Goal: Check status: Check status

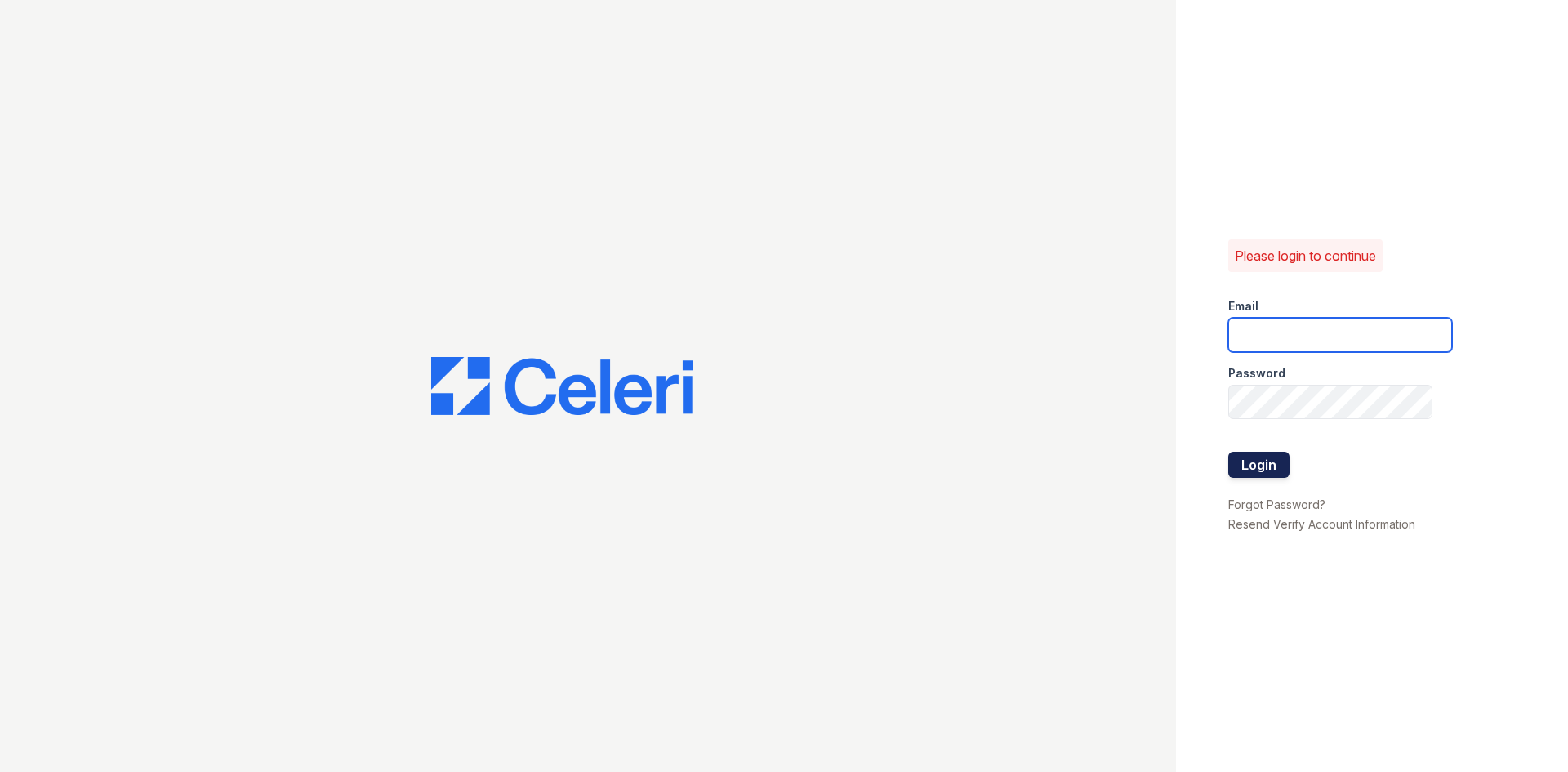
type input "[EMAIL_ADDRESS][DOMAIN_NAME]"
click at [1246, 461] on button "Login" at bounding box center [1258, 464] width 61 height 26
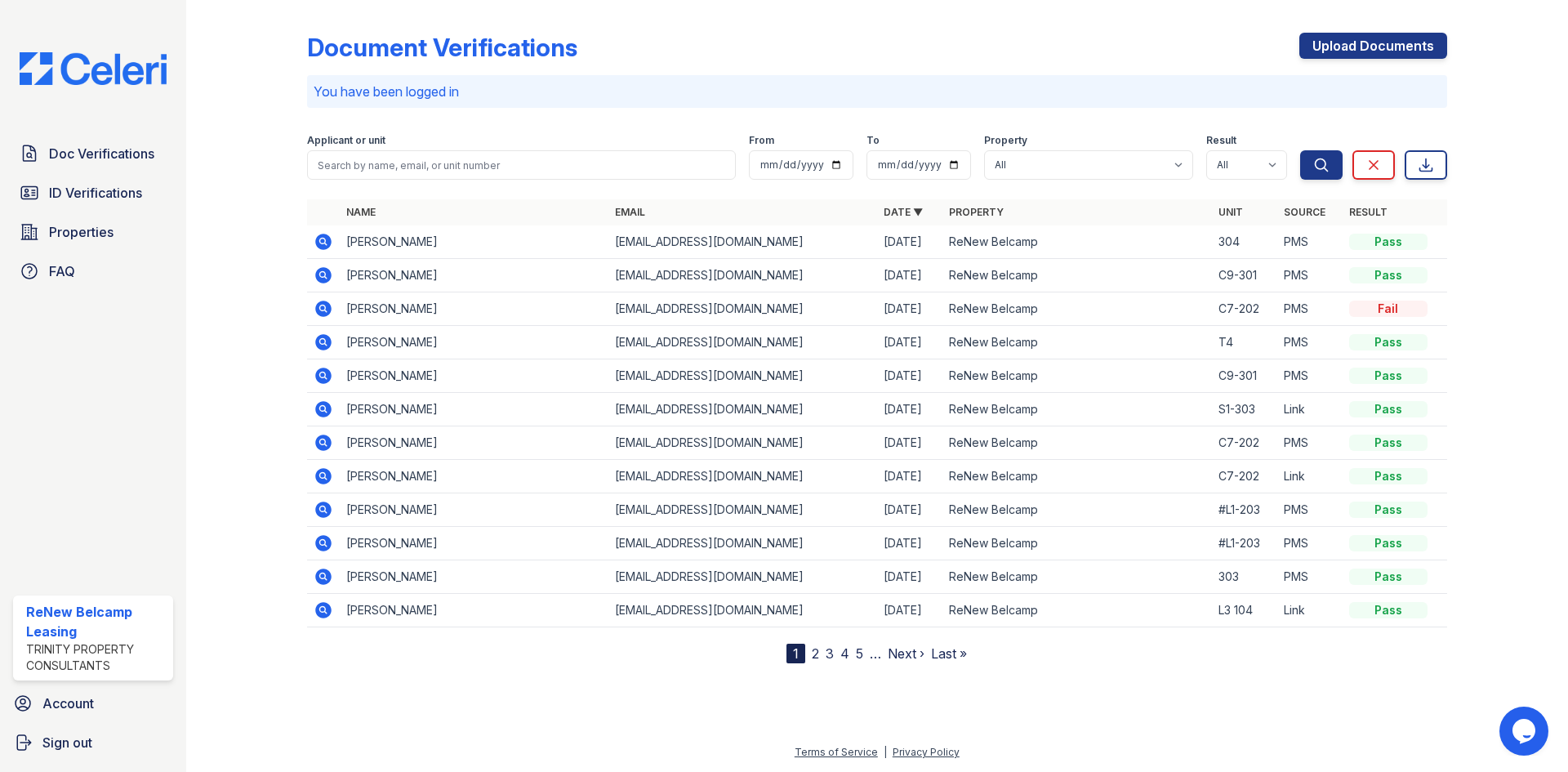
click at [329, 374] on icon at bounding box center [323, 376] width 16 height 16
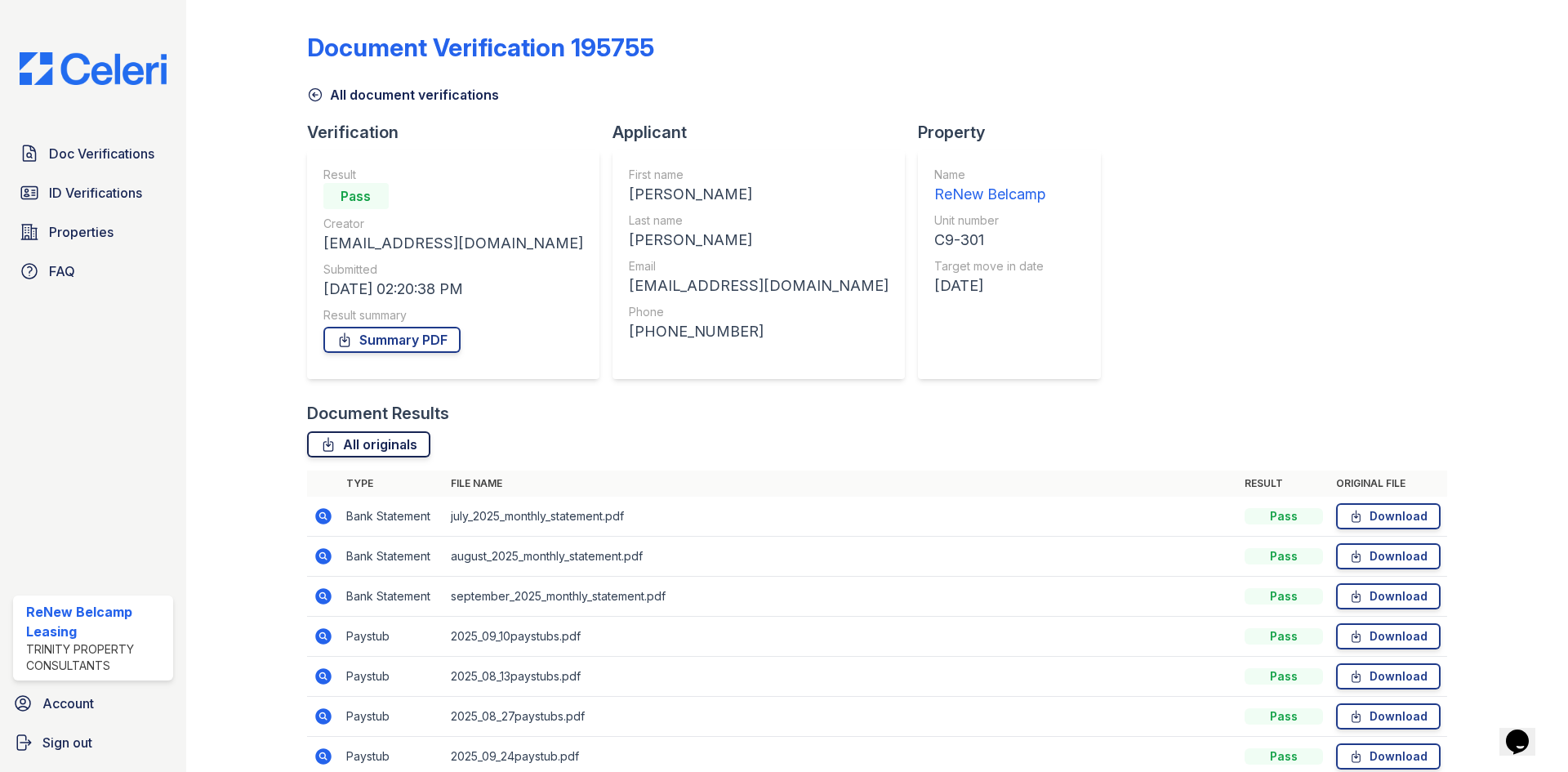
scroll to position [77, 0]
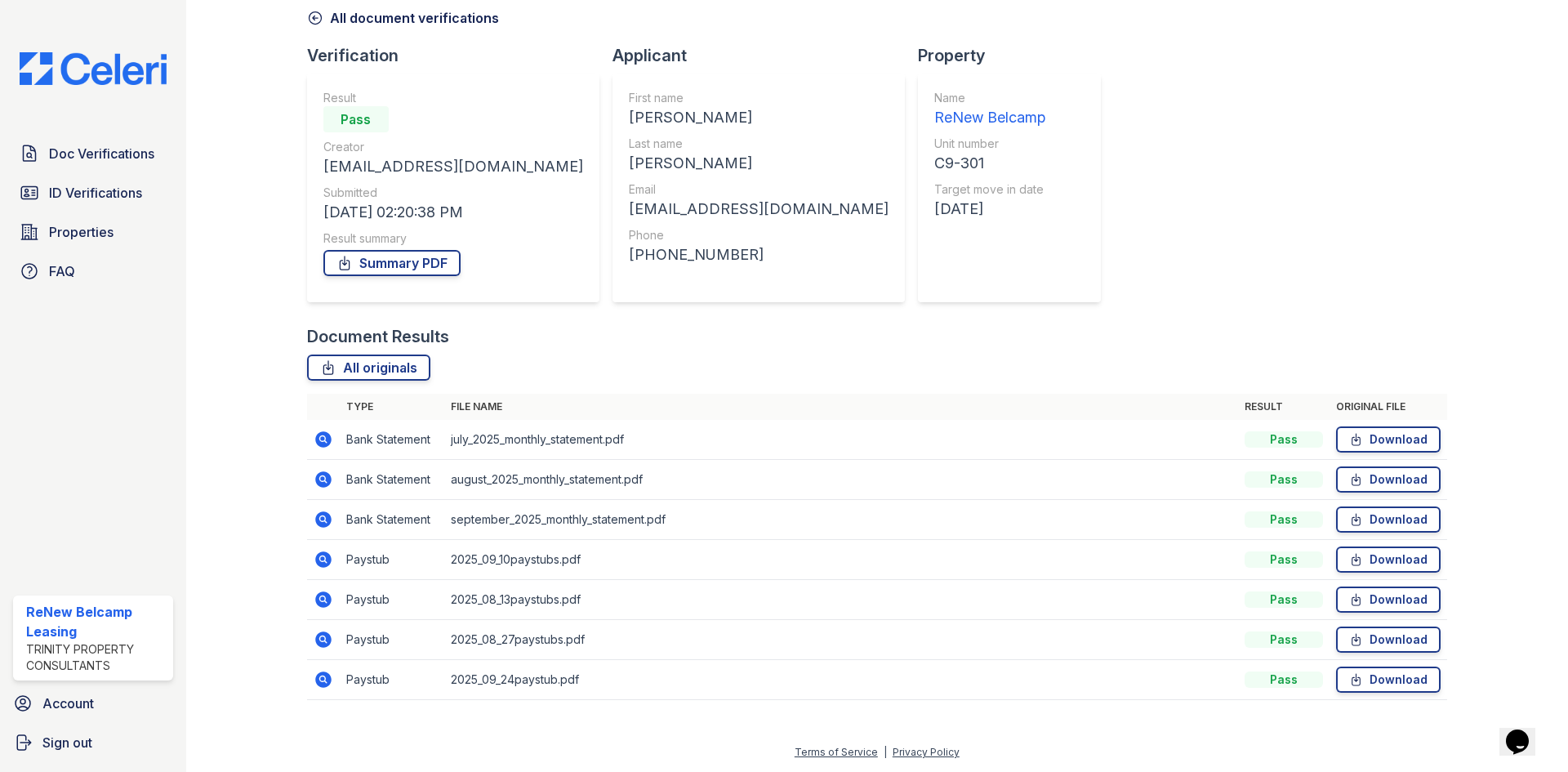
click at [326, 564] on icon at bounding box center [323, 559] width 16 height 16
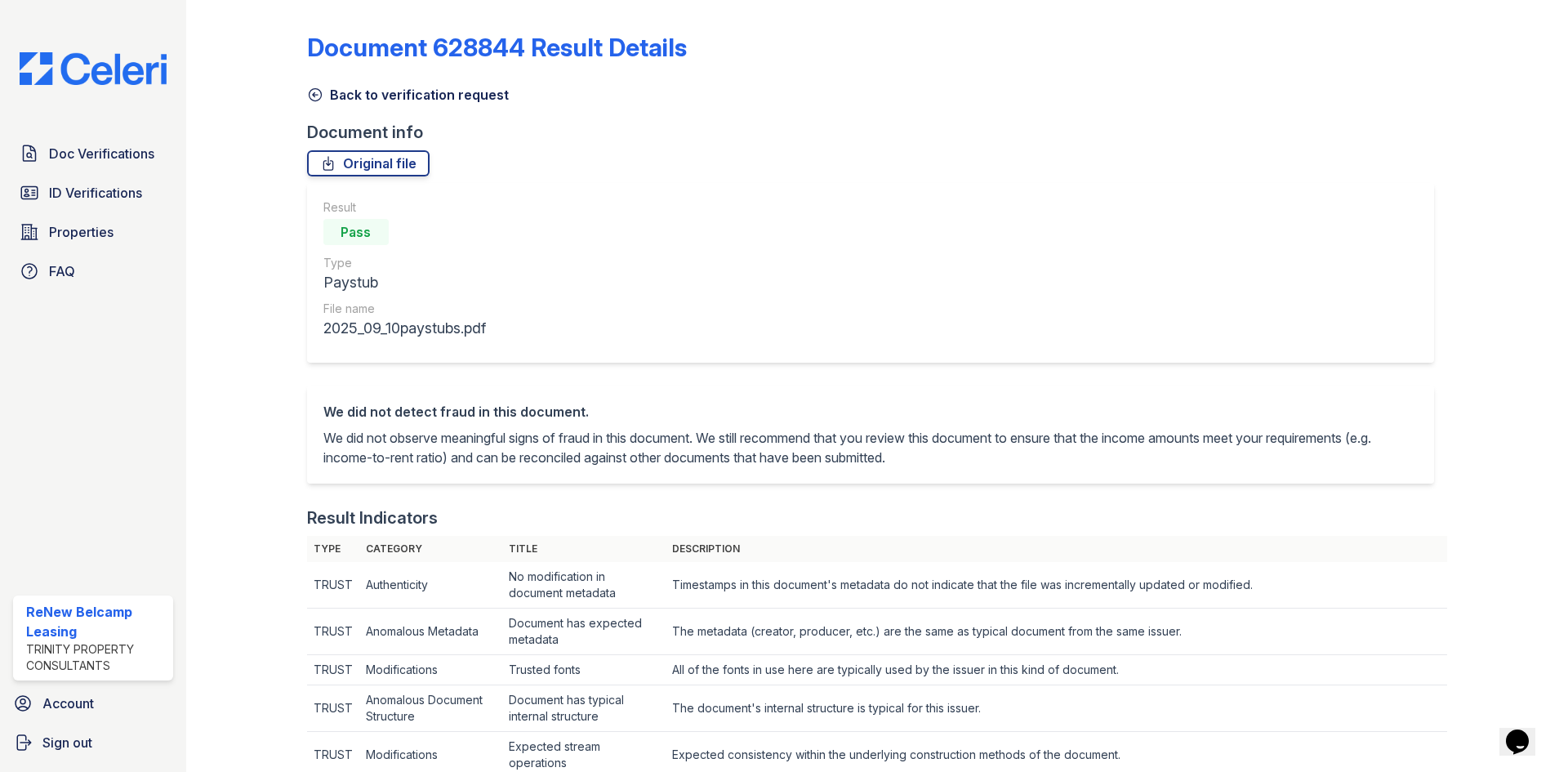
click at [315, 89] on icon at bounding box center [314, 95] width 12 height 12
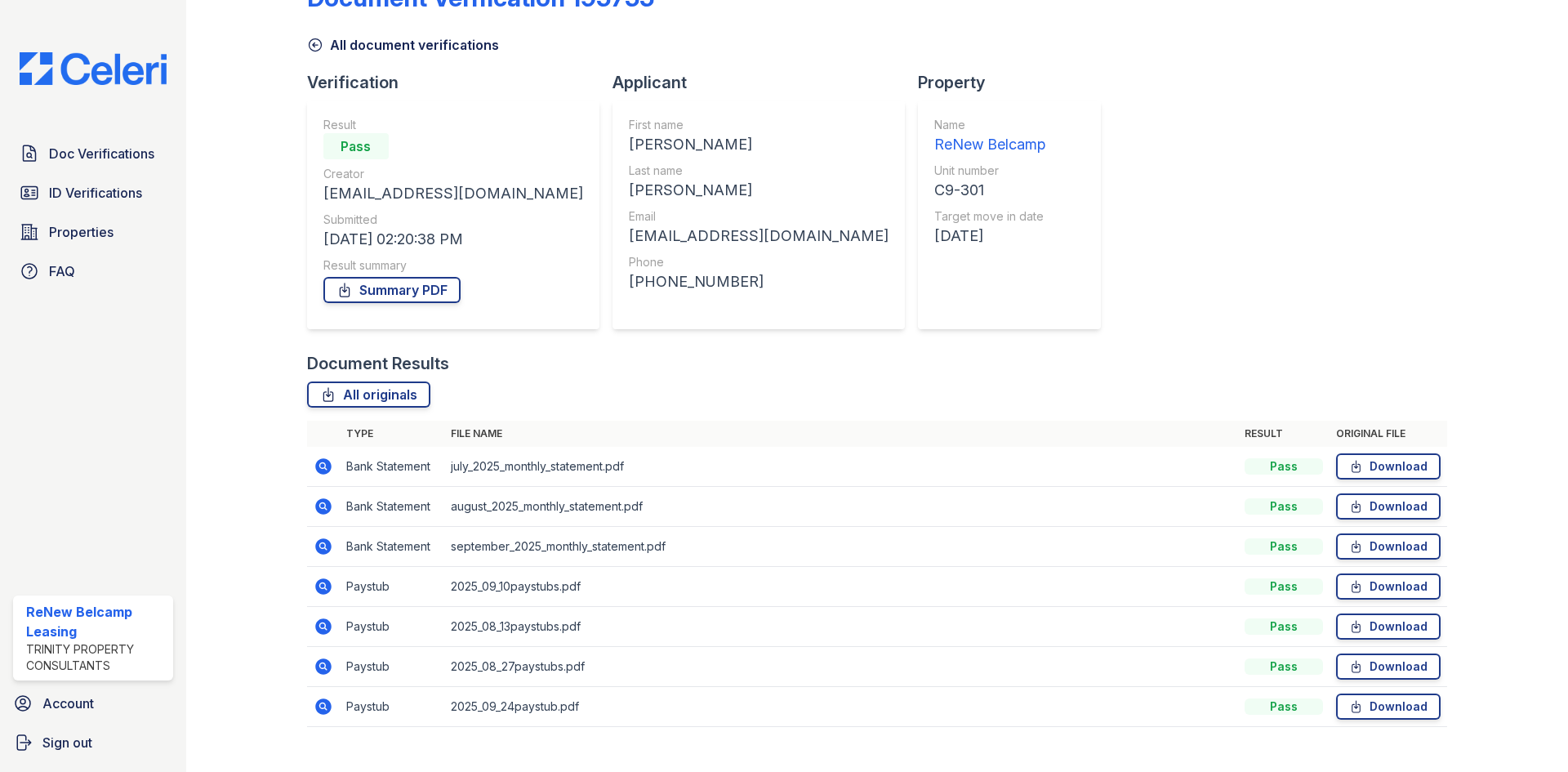
scroll to position [77, 0]
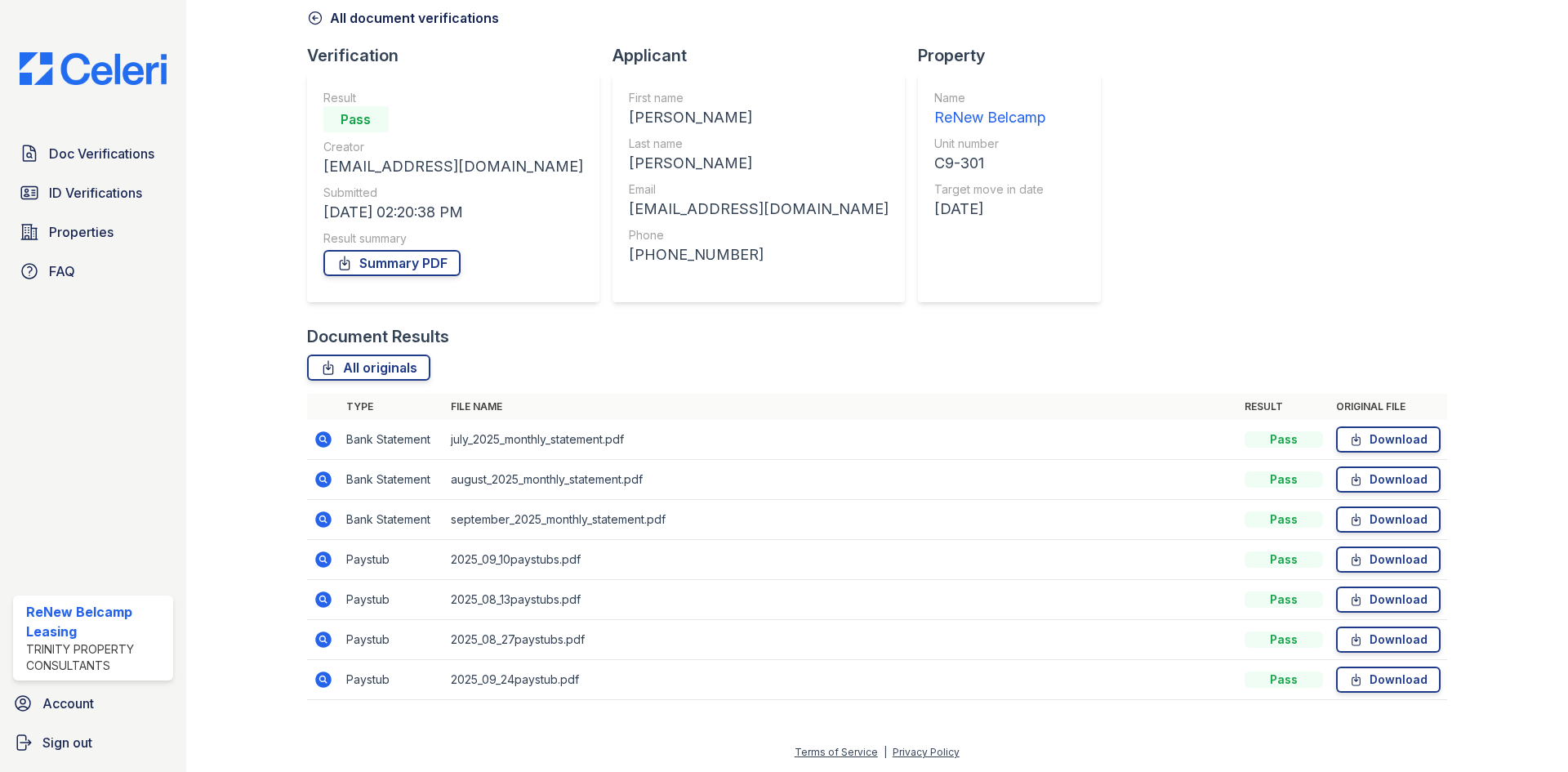
click at [317, 679] on icon at bounding box center [323, 680] width 16 height 16
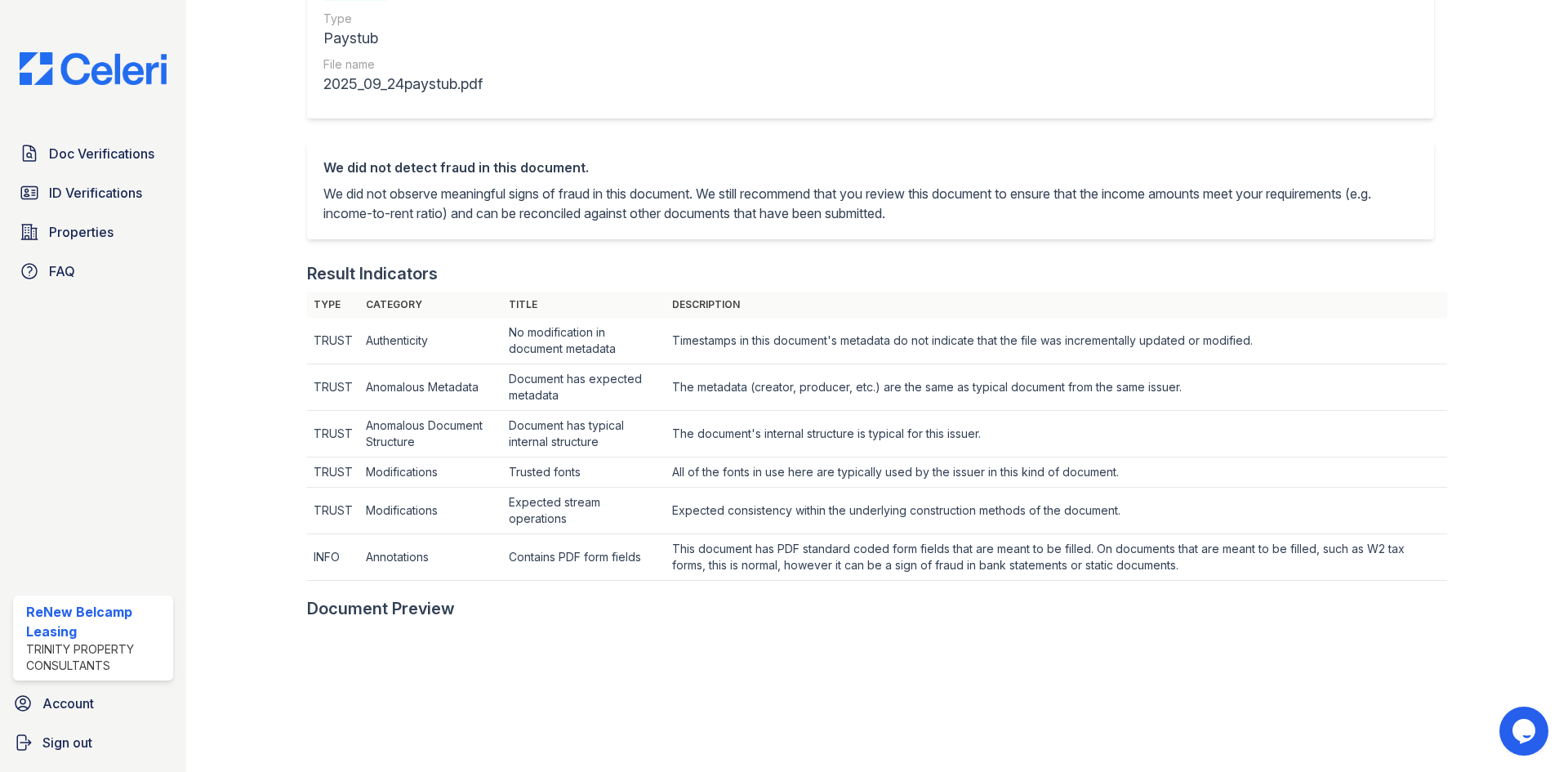
scroll to position [110, 0]
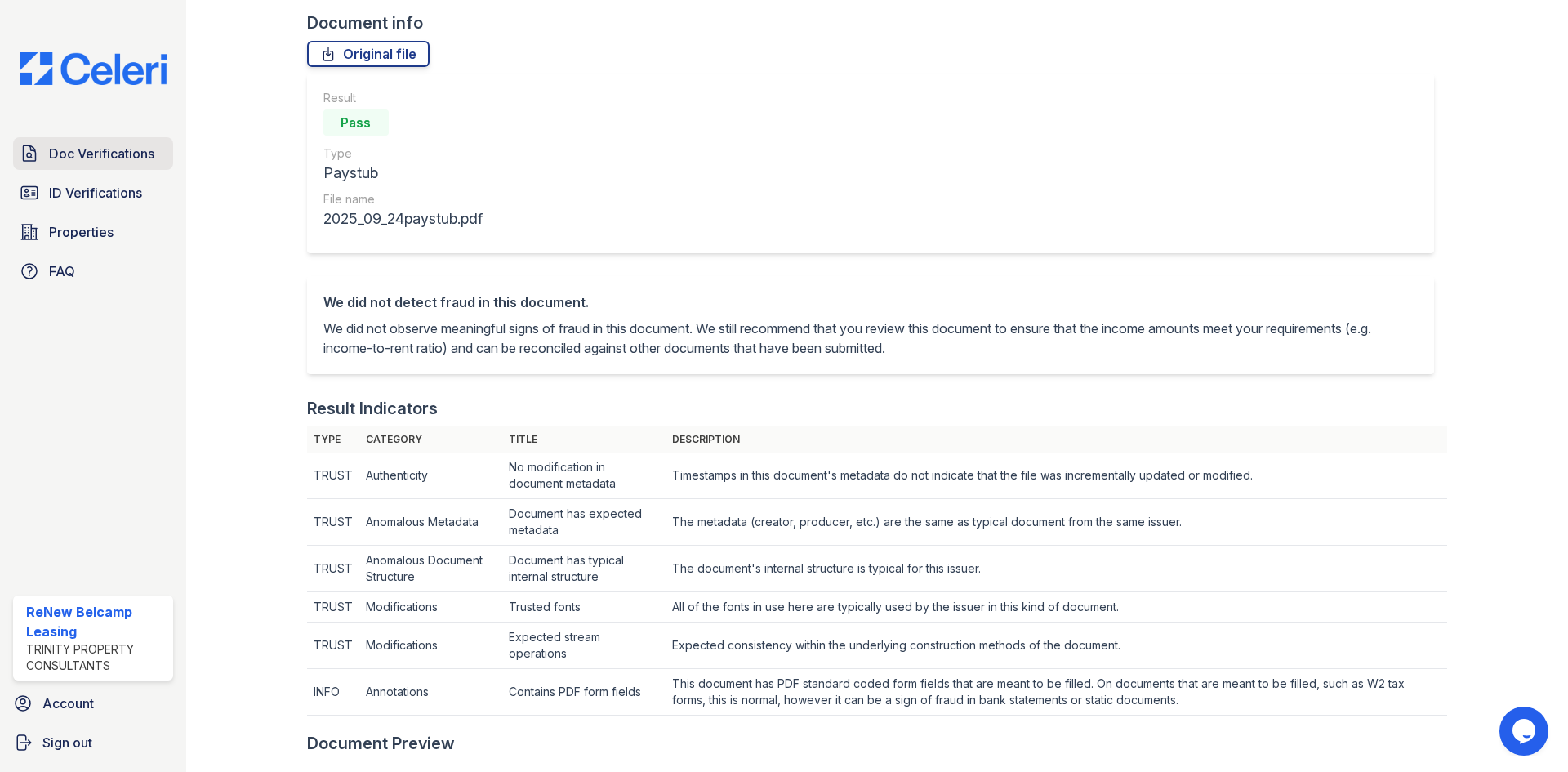
click at [110, 163] on span "Doc Verifications" at bounding box center [101, 153] width 105 height 19
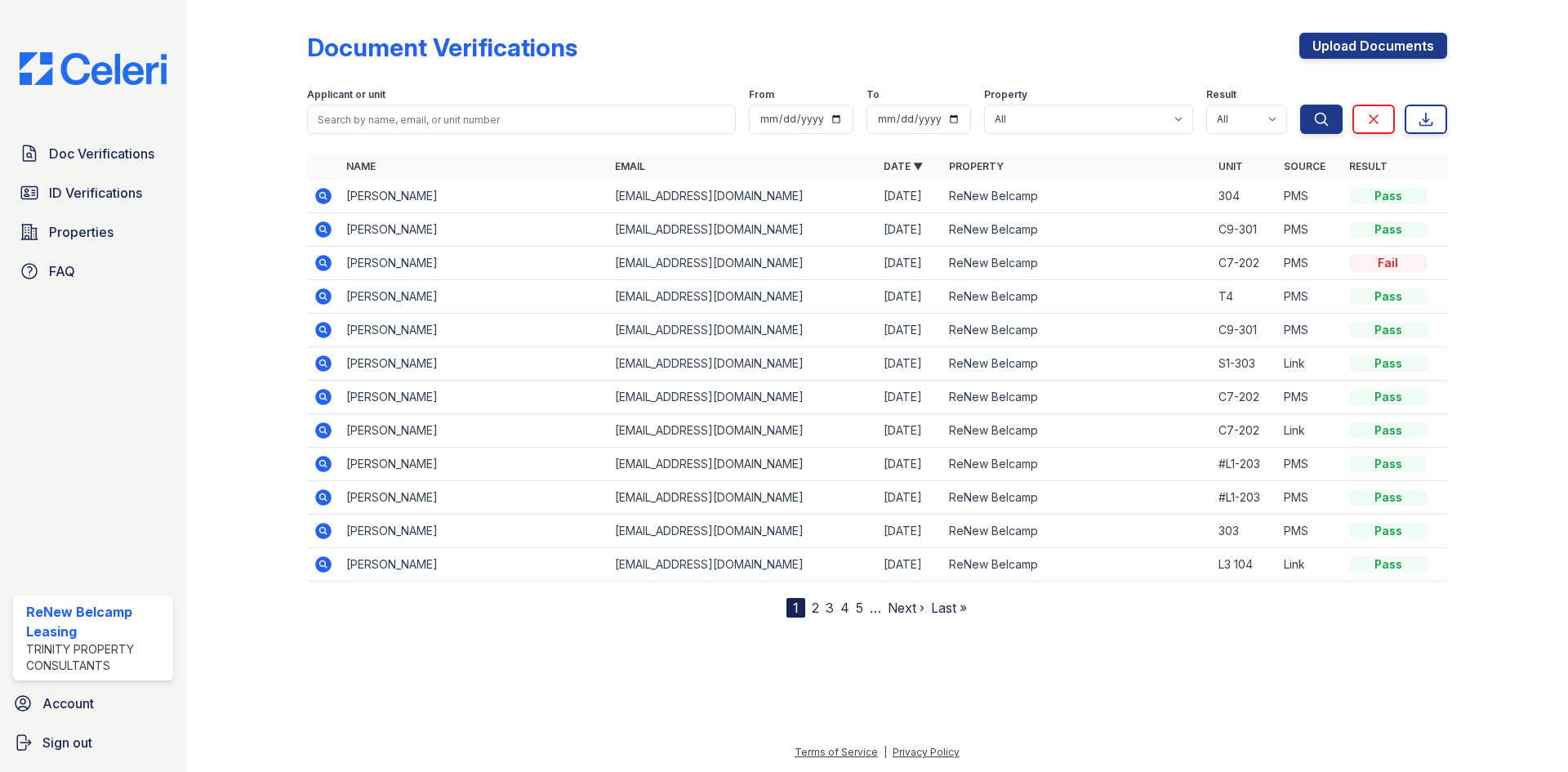
click at [326, 226] on icon at bounding box center [323, 230] width 16 height 16
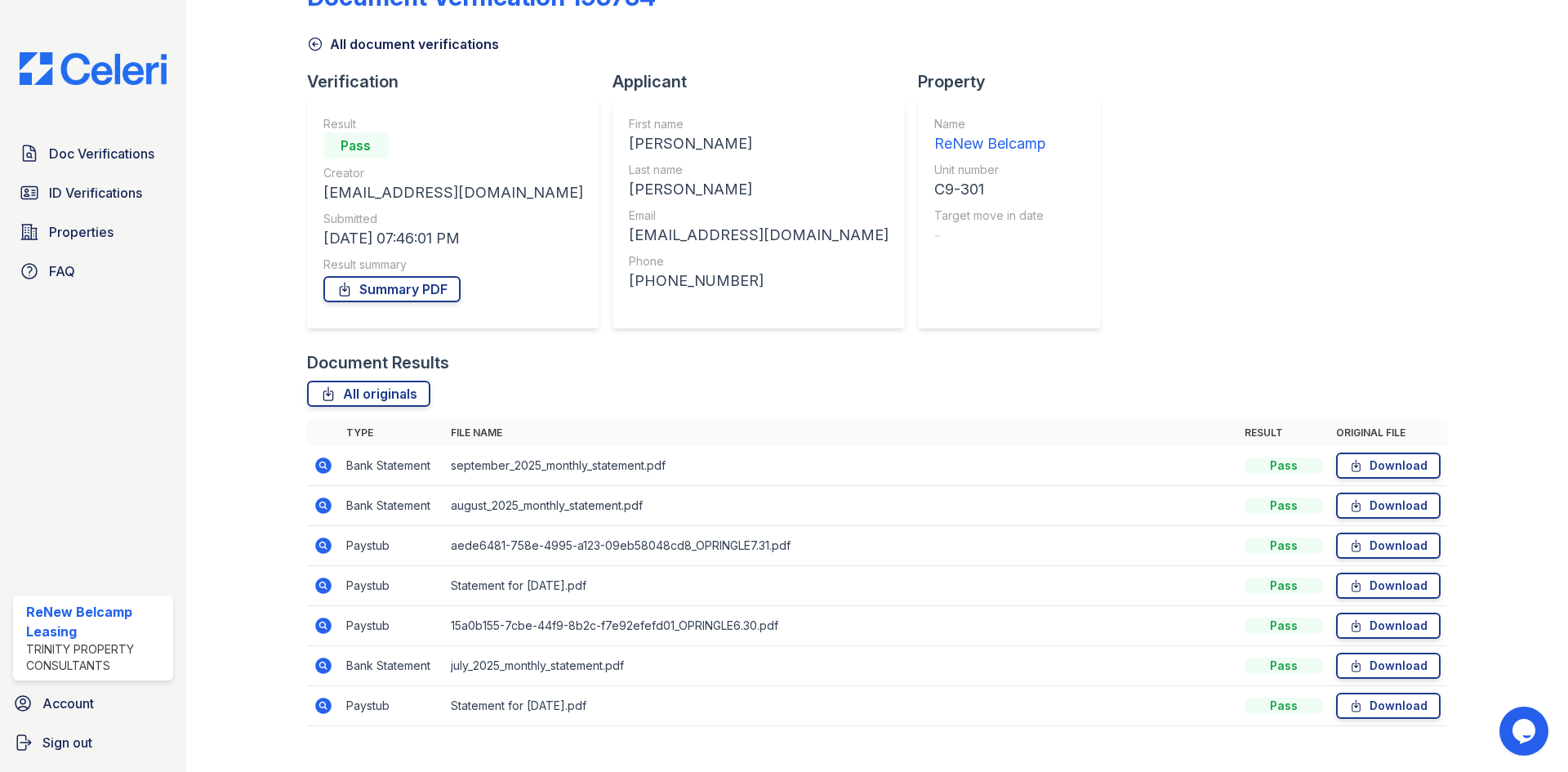
scroll to position [77, 0]
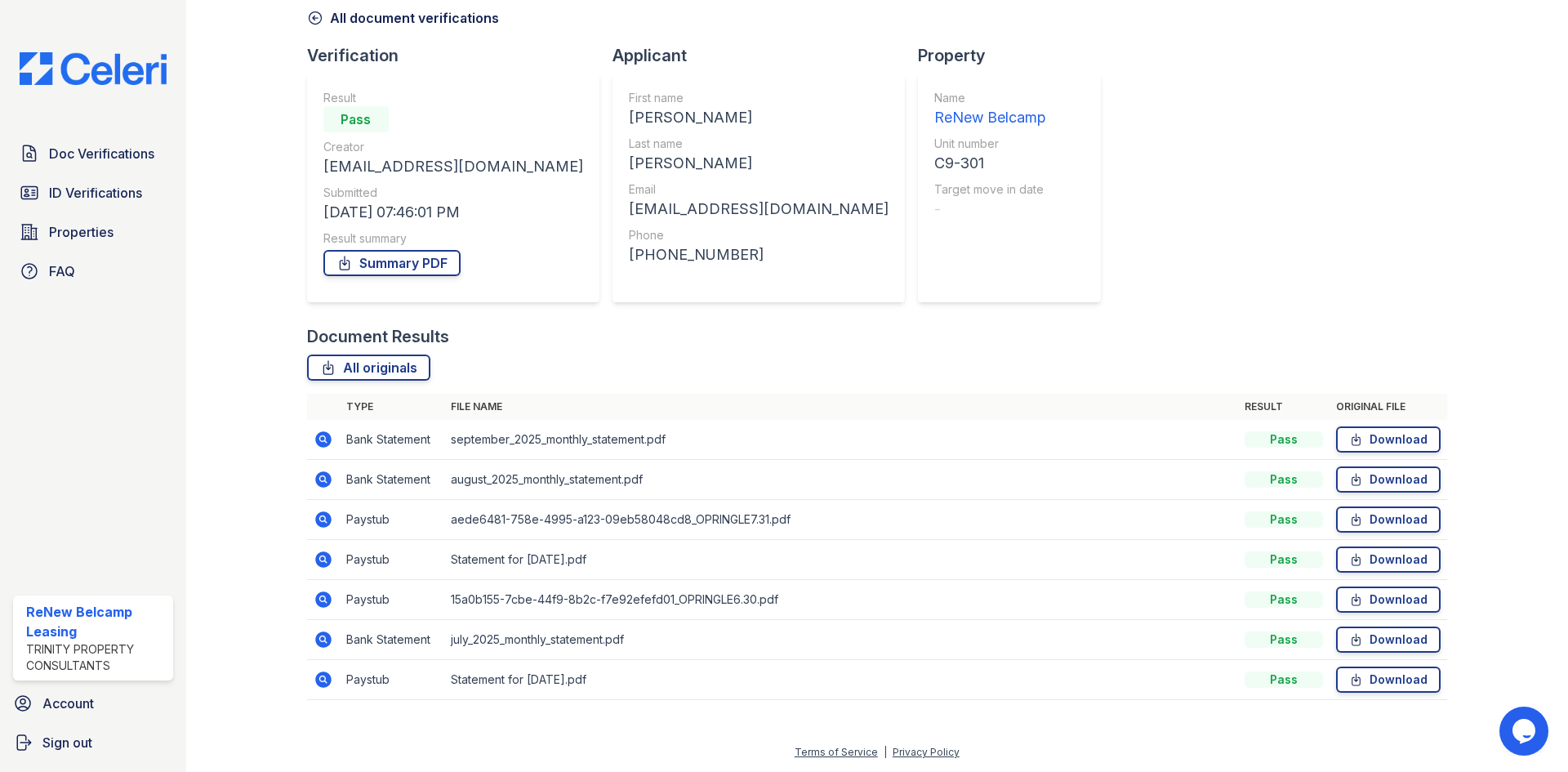
click at [322, 560] on icon at bounding box center [322, 558] width 4 height 4
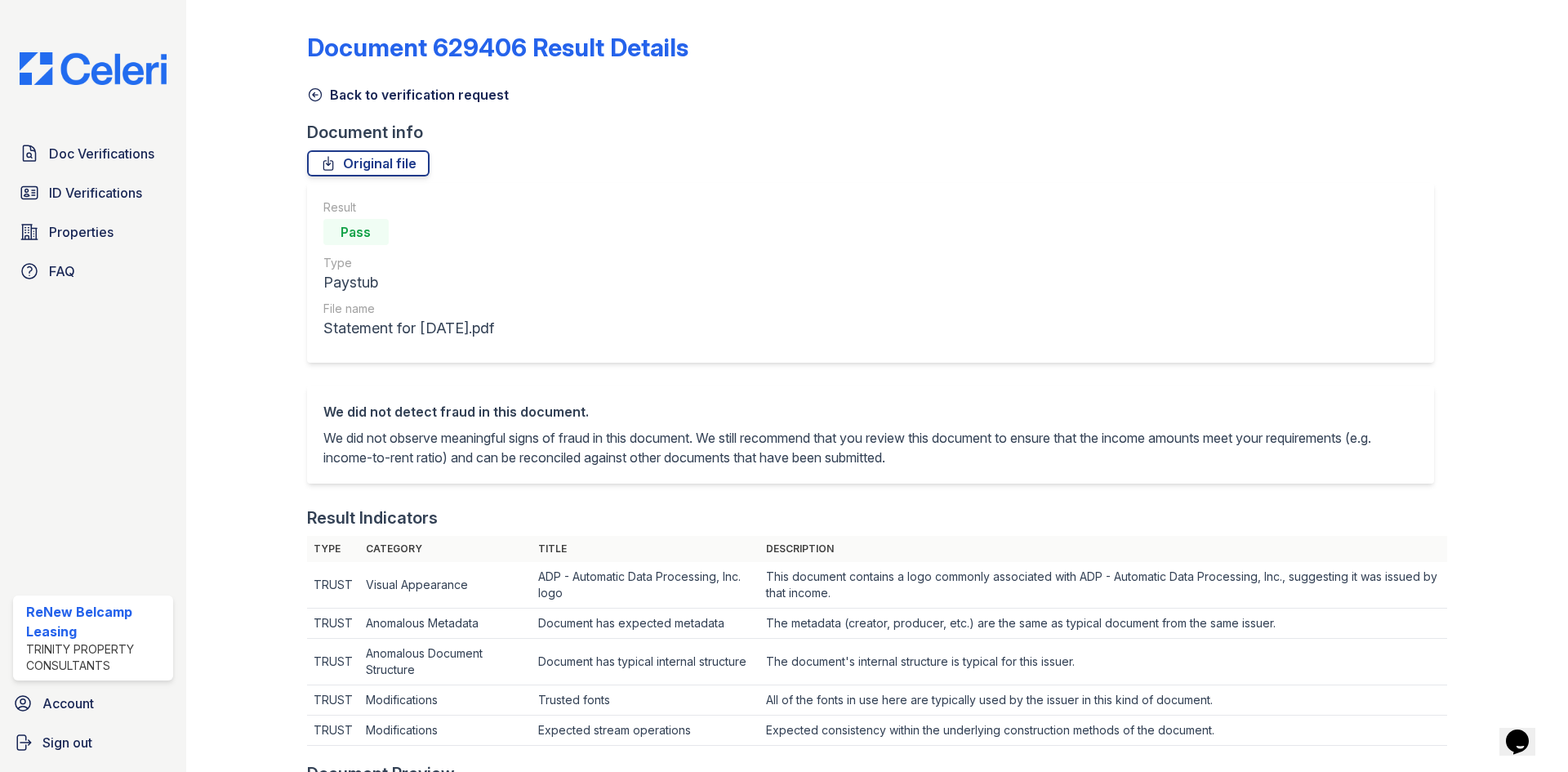
click at [319, 107] on div "Document 629406 Result Details Back to verification request Document info Origi…" at bounding box center [877, 784] width 1140 height 1557
click at [318, 96] on icon at bounding box center [315, 95] width 16 height 16
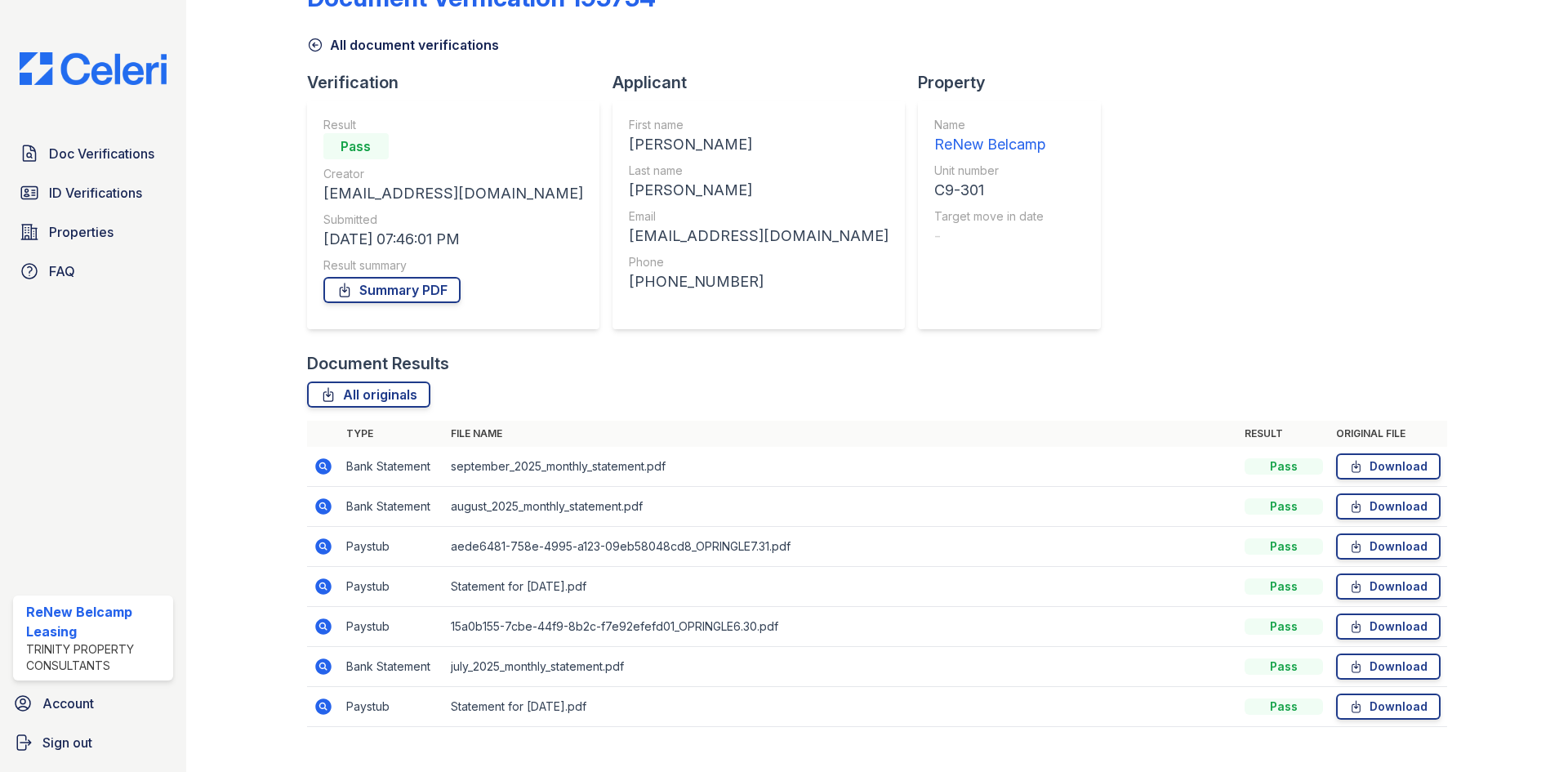
scroll to position [77, 0]
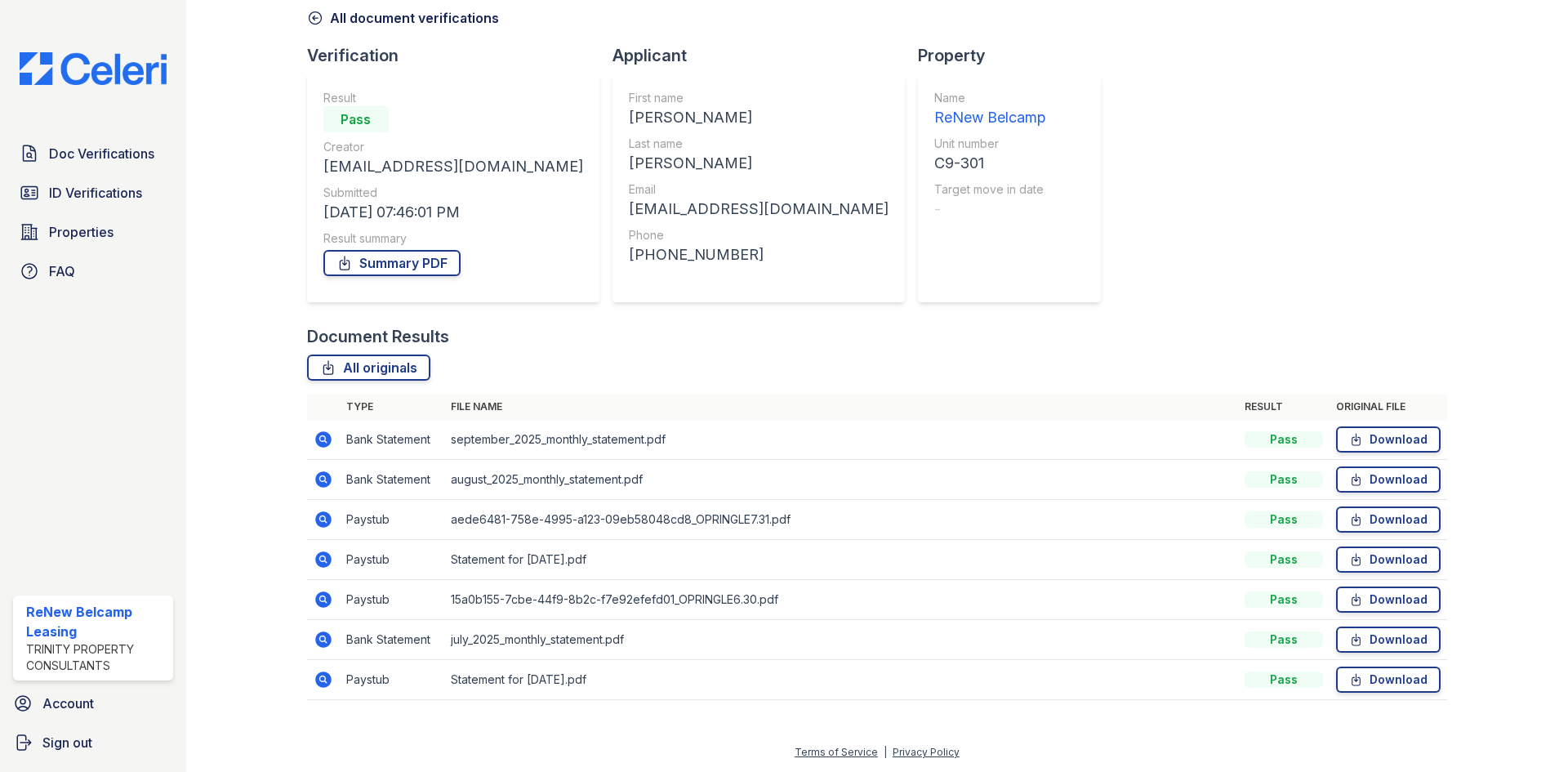
click at [331, 678] on icon at bounding box center [323, 680] width 19 height 19
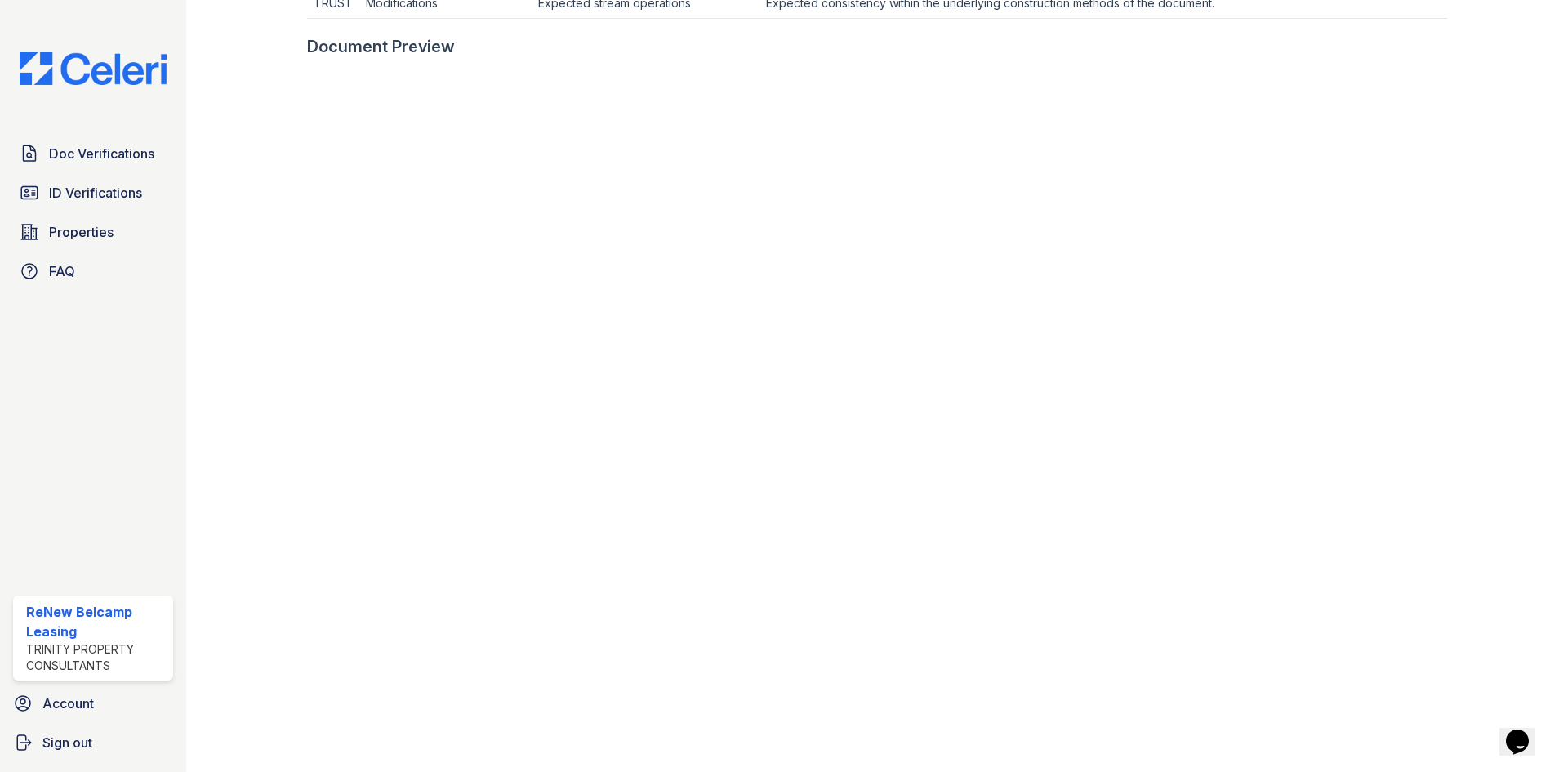
scroll to position [847, 0]
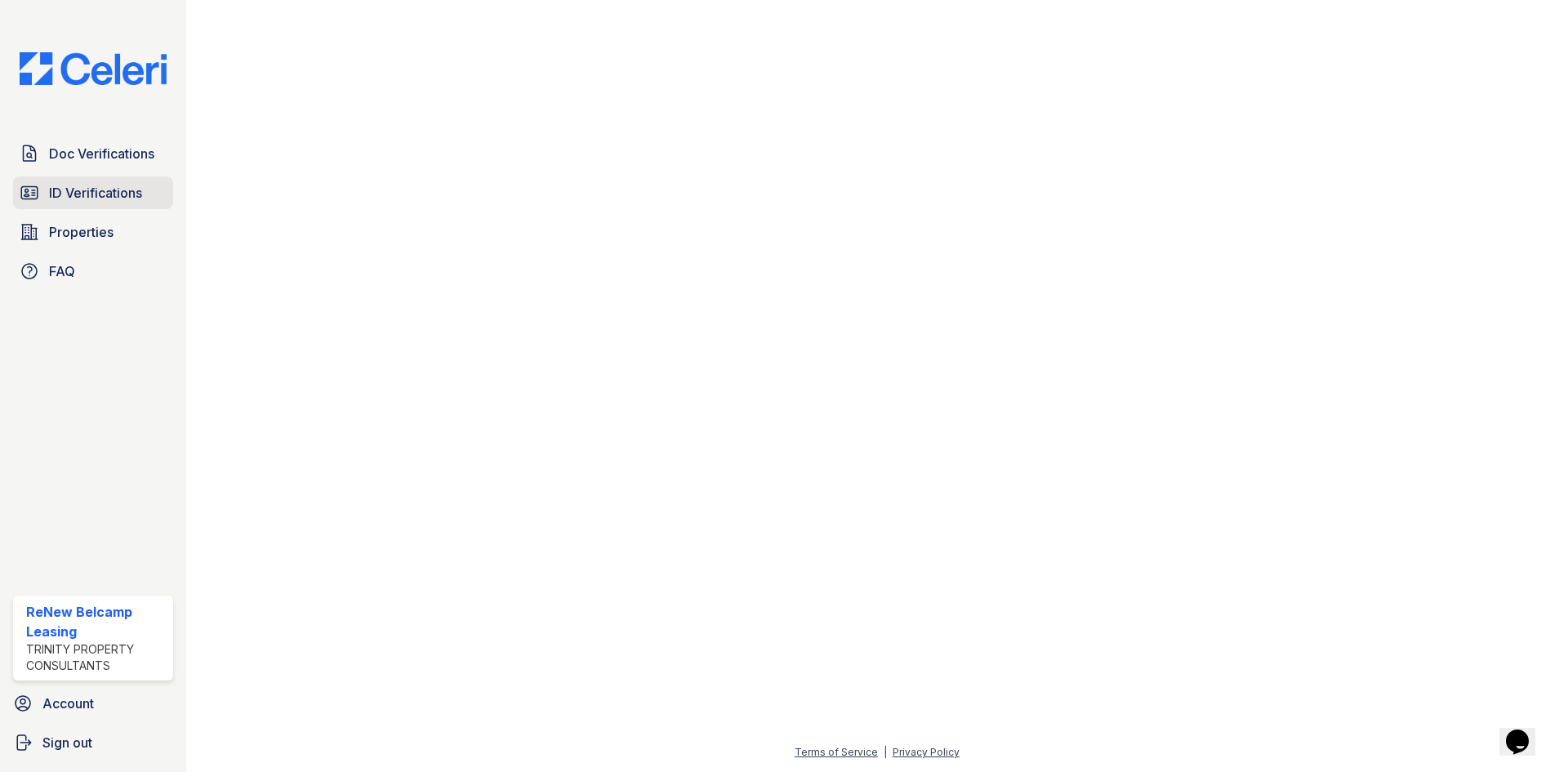
click at [94, 189] on span "ID Verifications" at bounding box center [95, 192] width 93 height 19
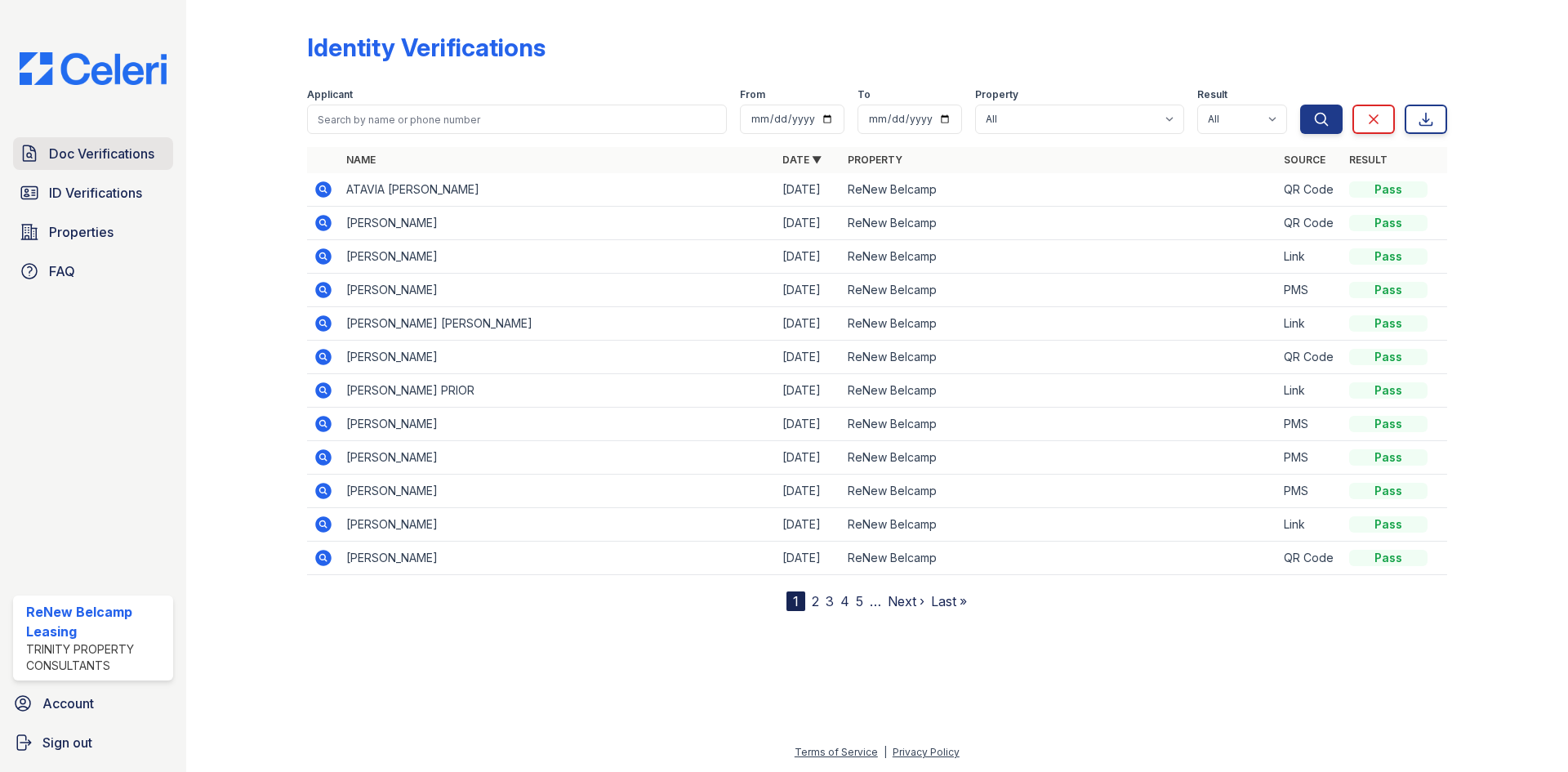
click at [131, 168] on link "Doc Verifications" at bounding box center [93, 153] width 160 height 33
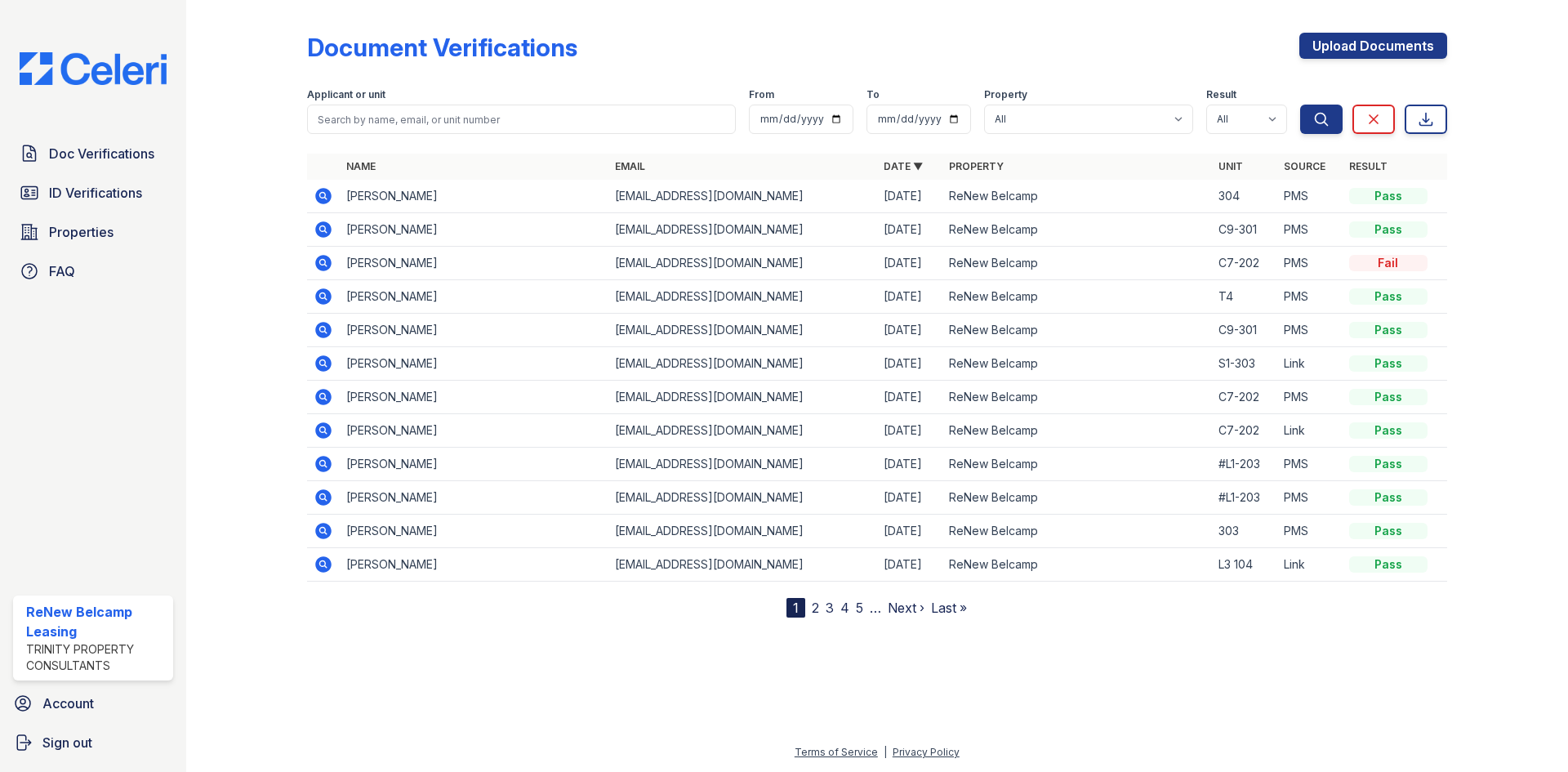
click at [326, 233] on icon at bounding box center [323, 230] width 19 height 19
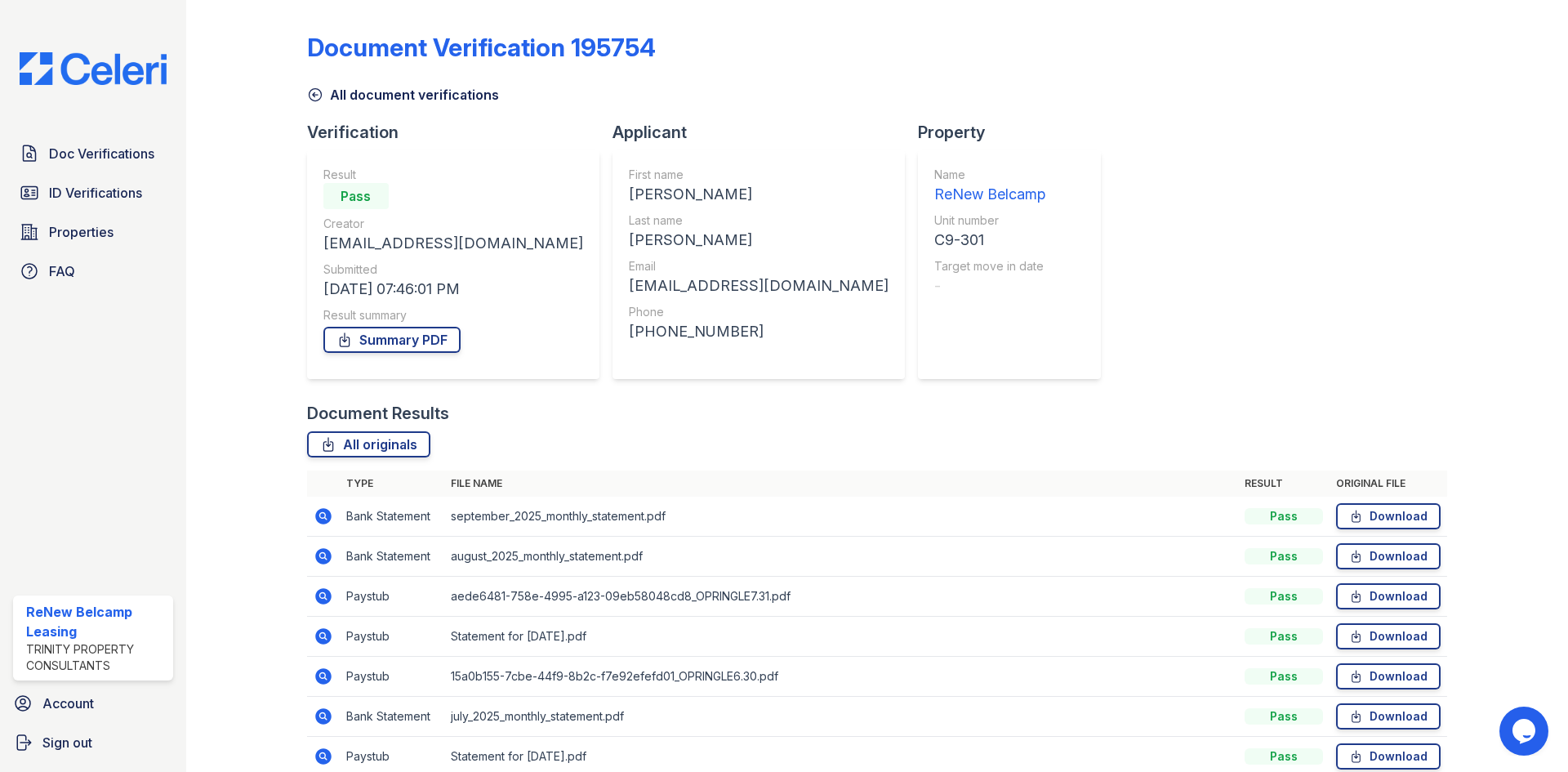
scroll to position [77, 0]
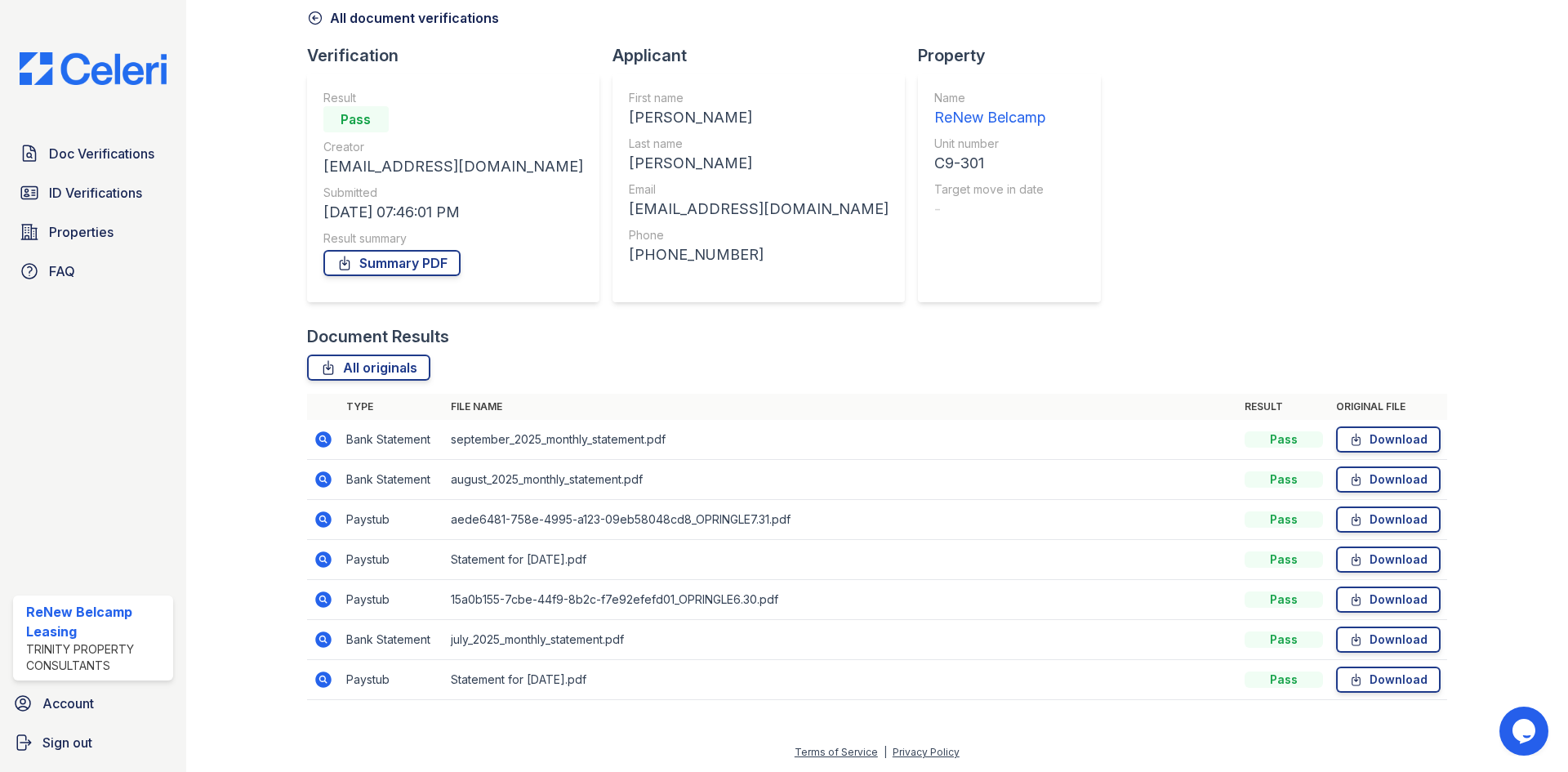
click at [330, 599] on icon at bounding box center [323, 599] width 19 height 19
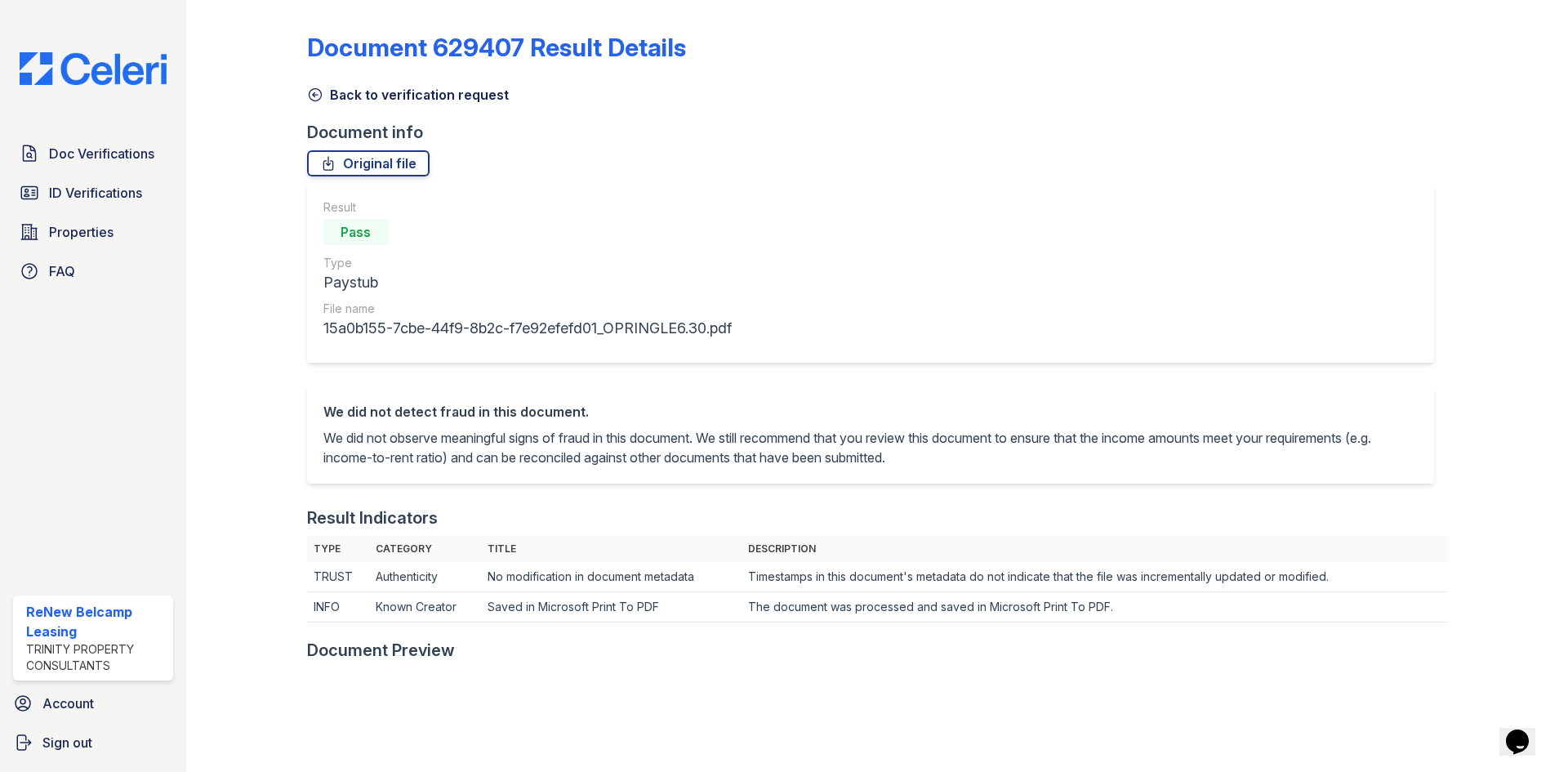
click at [312, 83] on div "Back to verification request" at bounding box center [877, 90] width 1140 height 29
click at [317, 89] on icon at bounding box center [314, 95] width 12 height 12
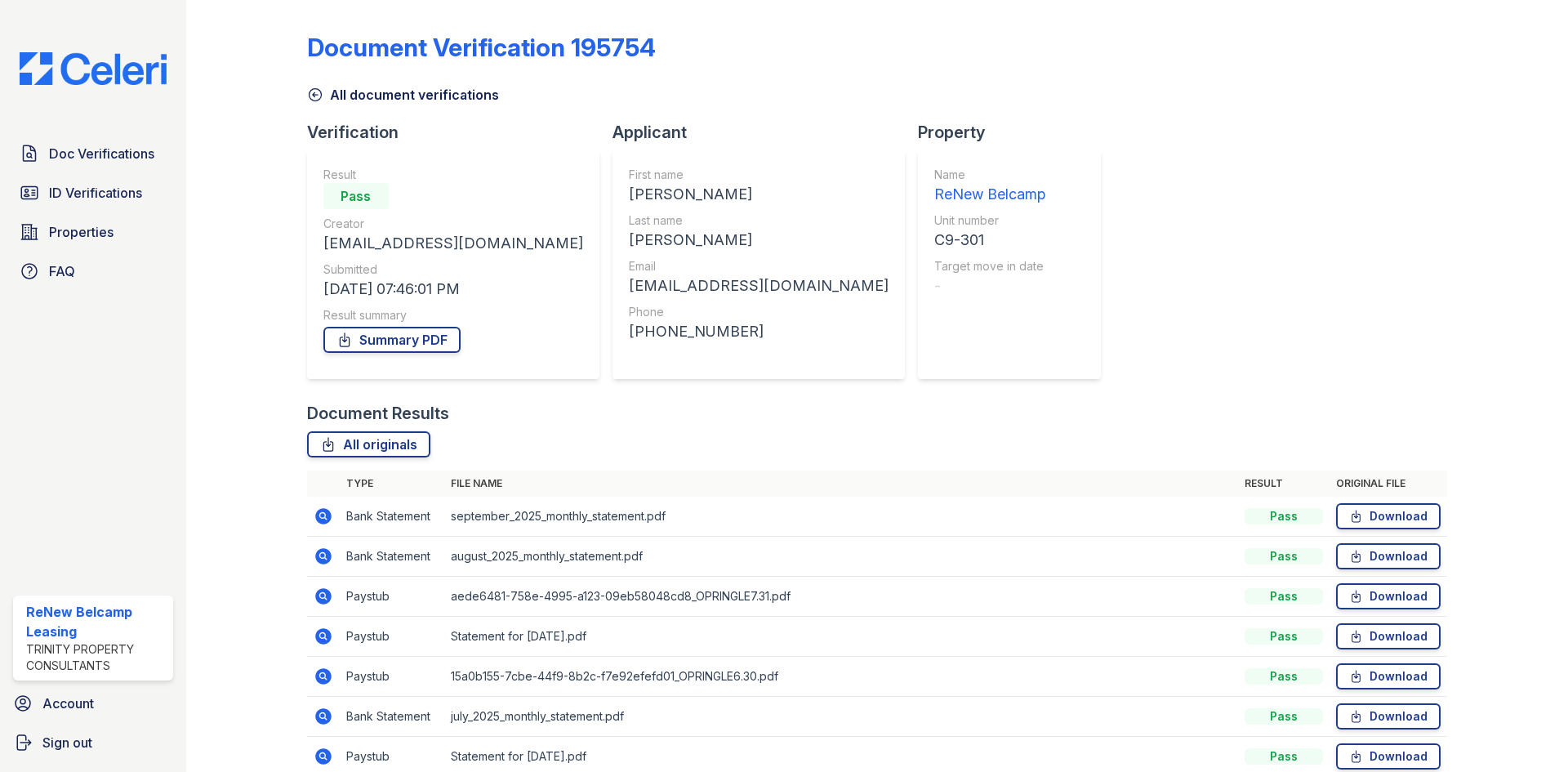
click at [193, 152] on div "Document Verification 195754 All document verifications Verification Result Pas…" at bounding box center [877, 386] width 1382 height 772
